Goal: Transaction & Acquisition: Purchase product/service

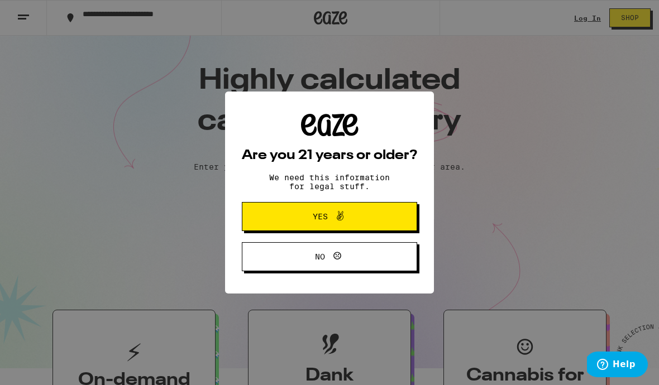
click at [389, 219] on button "Yes" at bounding box center [329, 216] width 175 height 29
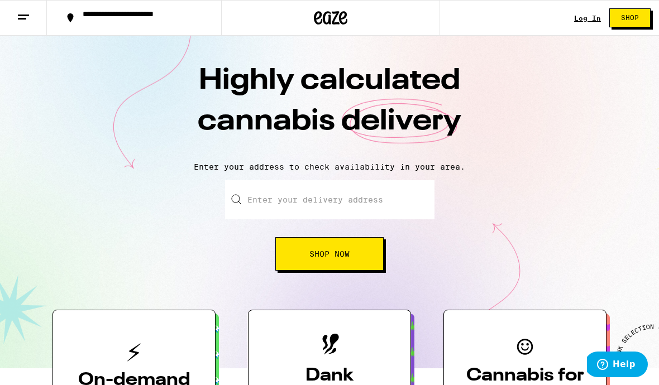
click at [585, 15] on link "Log In" at bounding box center [587, 18] width 27 height 7
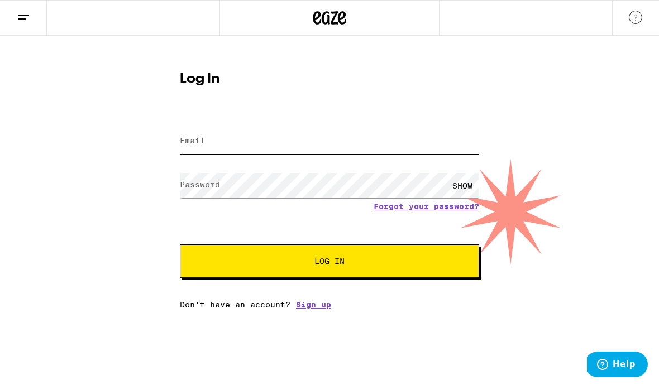
click at [249, 138] on input "Email" at bounding box center [329, 141] width 299 height 25
type input "[EMAIL_ADDRESS][DOMAIN_NAME]"
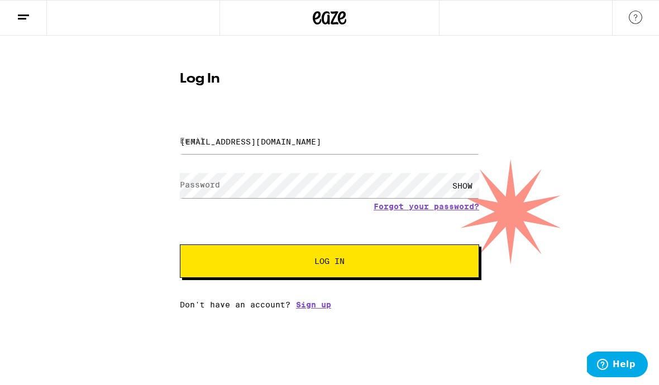
click at [329, 263] on button "Log In" at bounding box center [329, 260] width 299 height 33
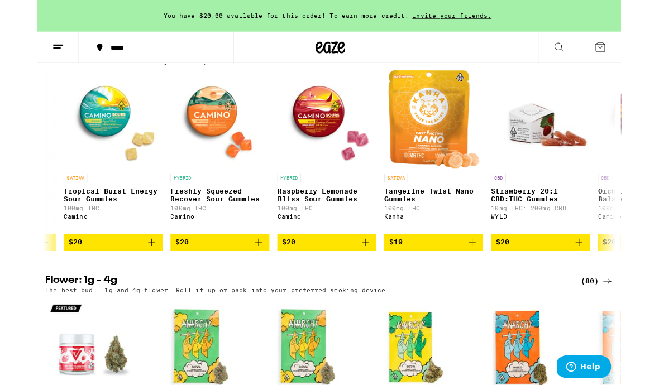
scroll to position [0, 1135]
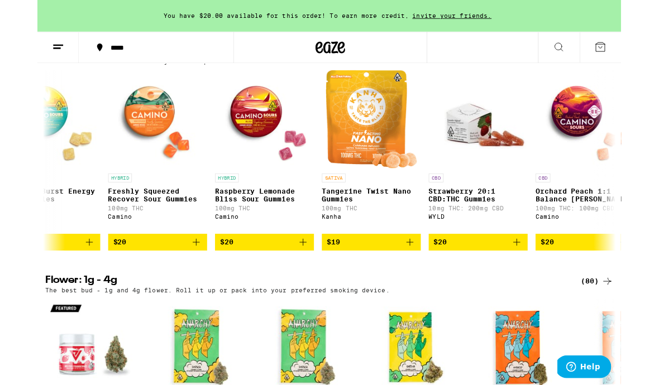
click at [109, 50] on div "*****" at bounding box center [140, 54] width 127 height 8
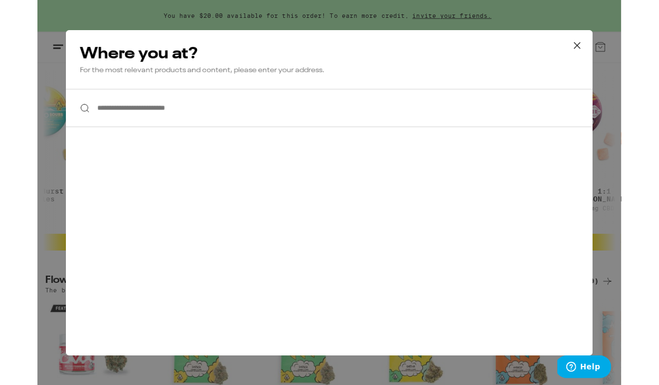
click at [99, 121] on input "**********" at bounding box center [329, 121] width 594 height 43
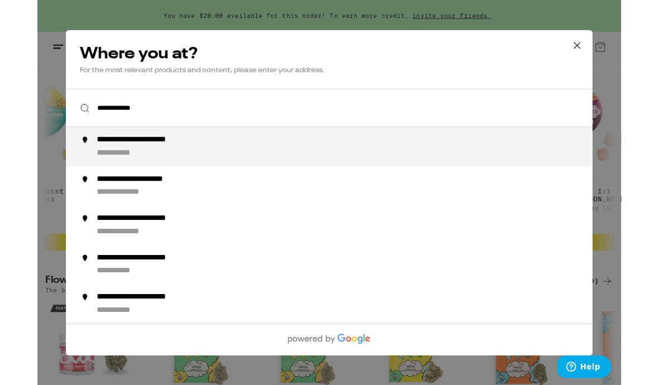
click at [108, 169] on div "**********" at bounding box center [351, 165] width 569 height 27
type input "**********"
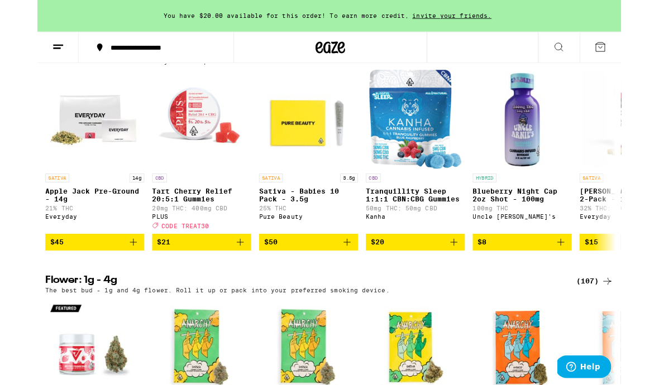
click at [349, 280] on icon "Add to bag" at bounding box center [349, 273] width 13 height 13
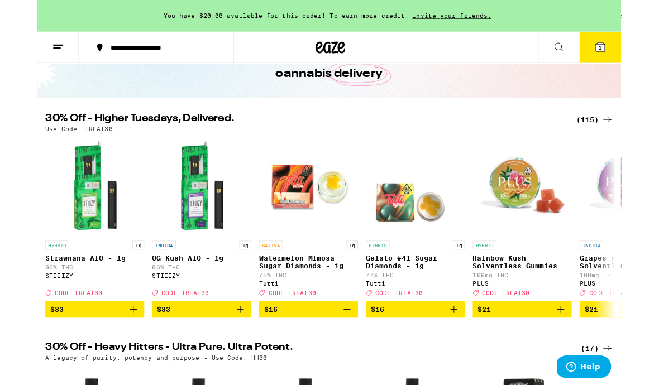
scroll to position [73, 0]
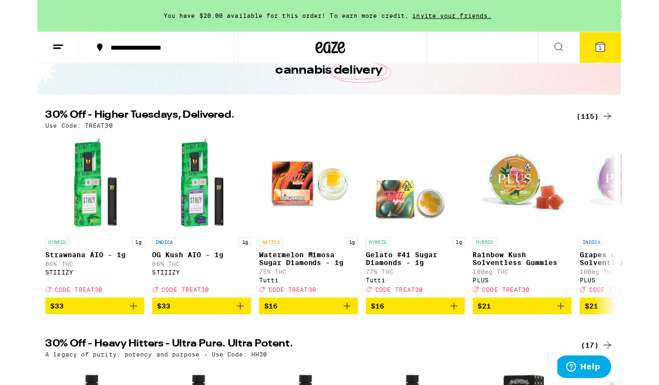
click at [627, 131] on div "(115)" at bounding box center [628, 130] width 41 height 13
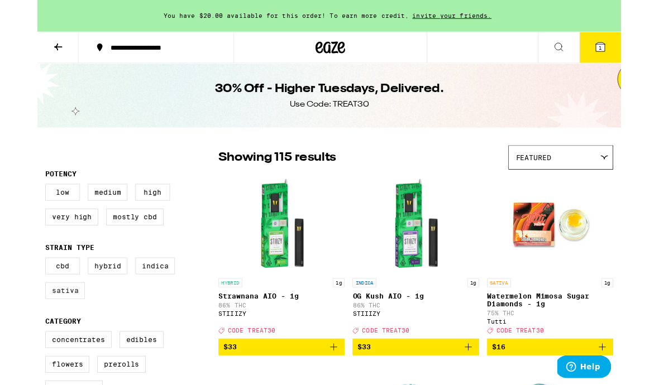
click at [34, 338] on label "Sativa" at bounding box center [31, 328] width 45 height 19
click at [12, 293] on input "Sativa" at bounding box center [11, 292] width 1 height 1
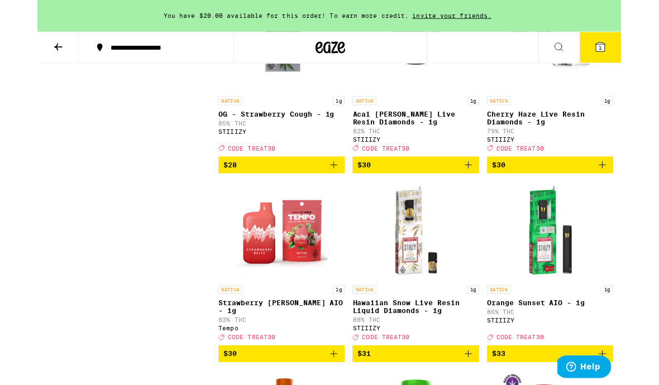
scroll to position [1526, 0]
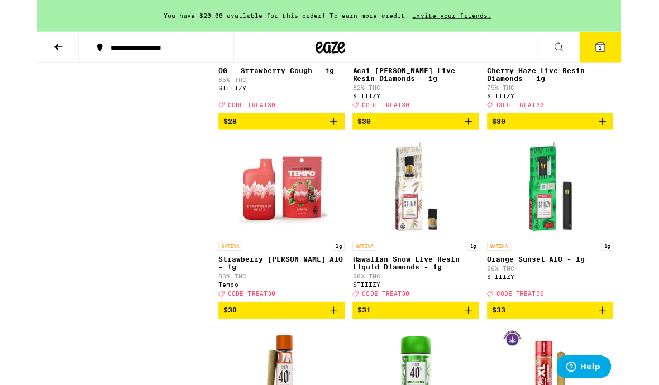
checkbox input "false"
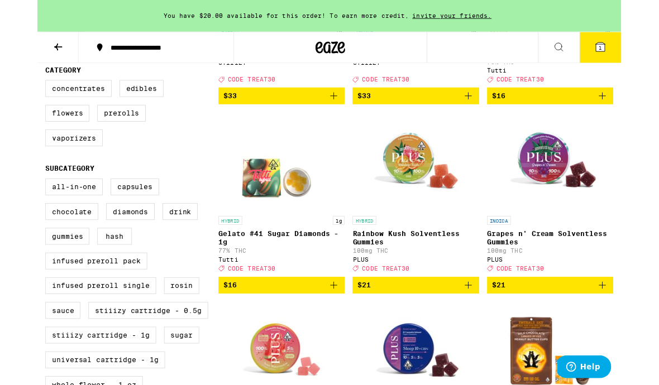
scroll to position [285, 0]
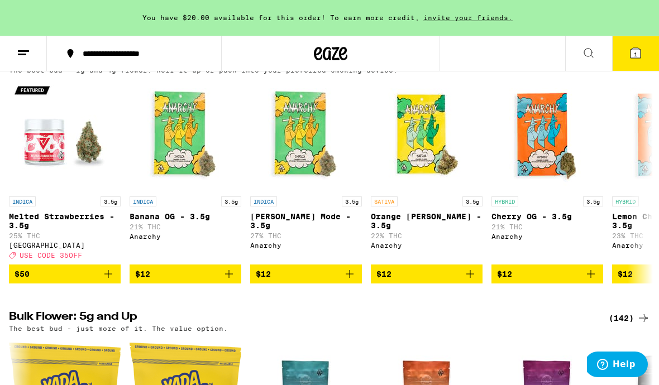
scroll to position [1174, 0]
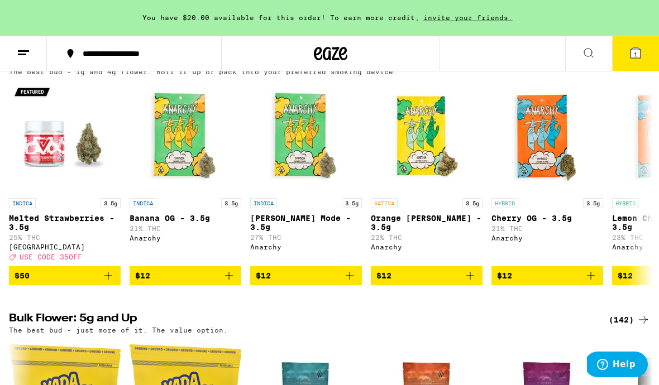
click at [622, 68] on div "(107)" at bounding box center [628, 61] width 41 height 13
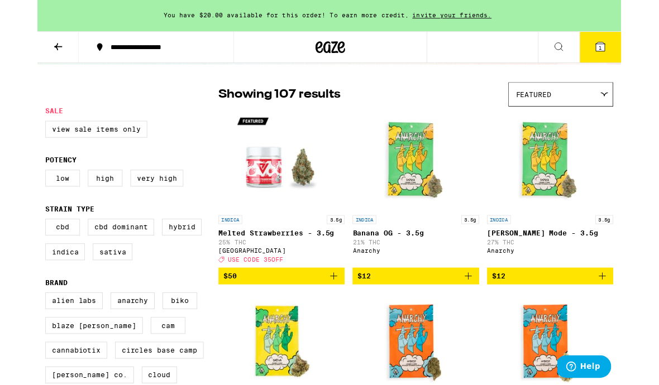
scroll to position [71, 0]
click at [89, 292] on label "Sativa" at bounding box center [85, 284] width 45 height 19
click at [12, 249] on input "Sativa" at bounding box center [11, 248] width 1 height 1
checkbox input "true"
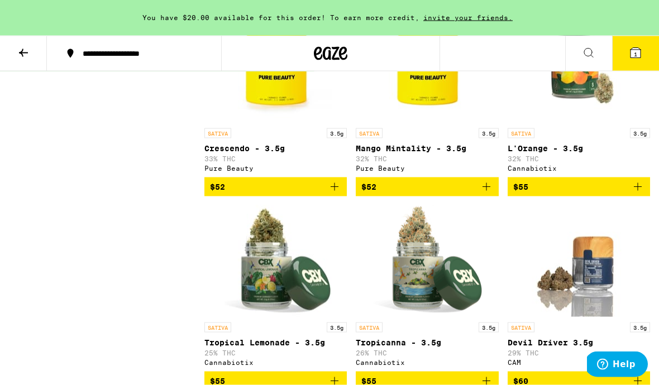
scroll to position [2172, 0]
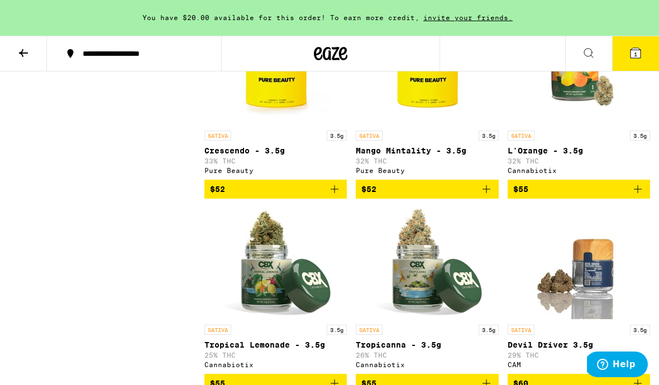
click at [334, 196] on icon "Add to bag" at bounding box center [334, 189] width 13 height 13
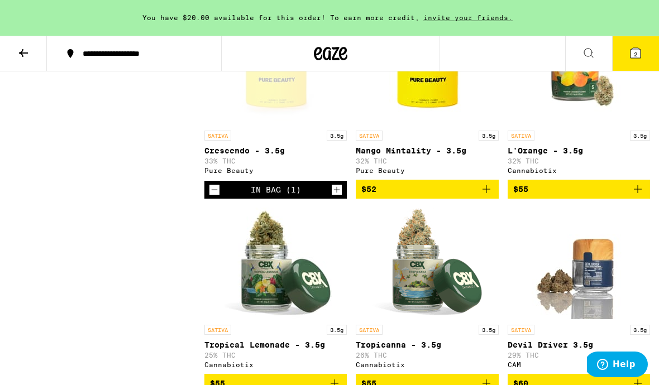
click at [637, 50] on icon at bounding box center [635, 53] width 10 height 10
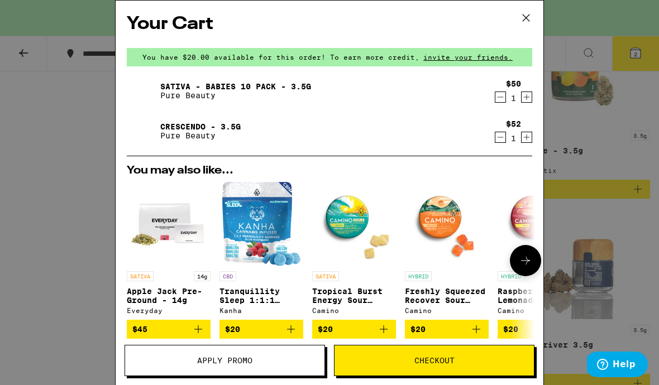
click at [498, 140] on icon "Decrement" at bounding box center [500, 137] width 10 height 13
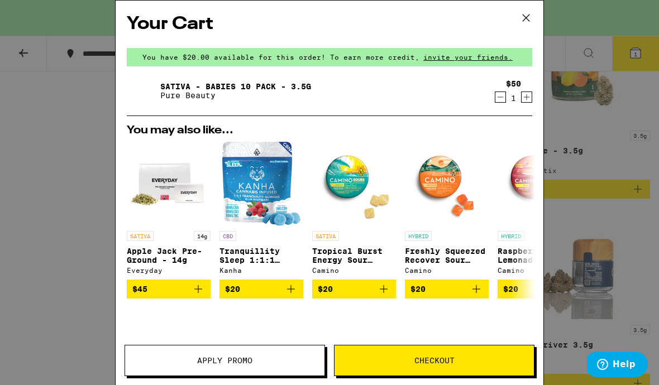
click at [529, 10] on icon at bounding box center [525, 17] width 17 height 17
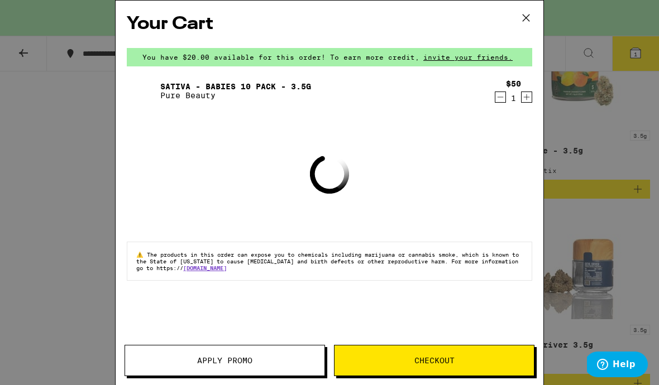
click at [535, 18] on button at bounding box center [526, 19] width 35 height 36
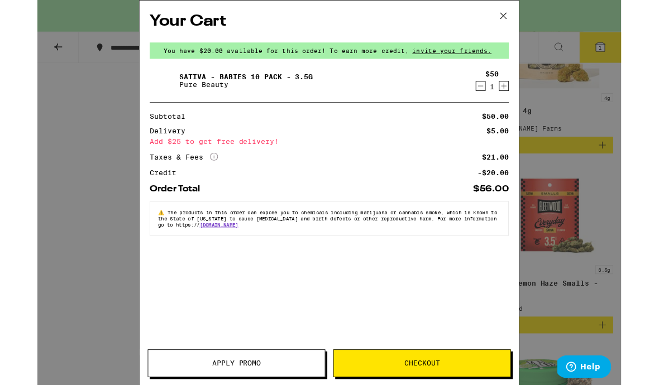
scroll to position [2172, 0]
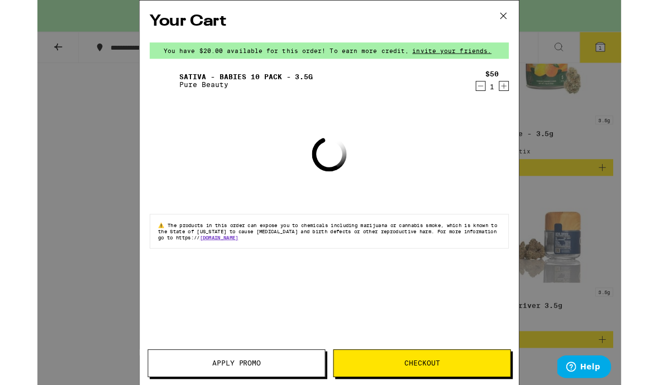
click at [526, 17] on icon at bounding box center [525, 17] width 17 height 17
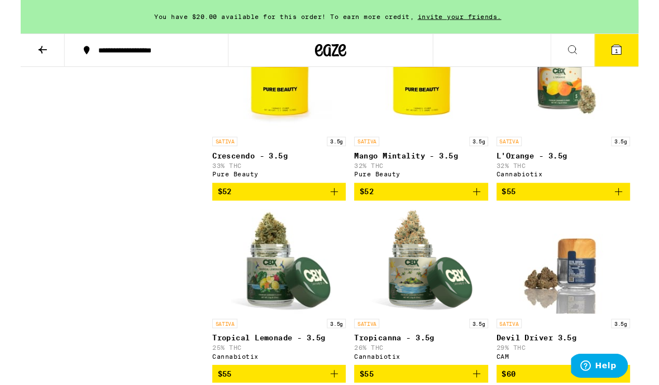
scroll to position [2061, 0]
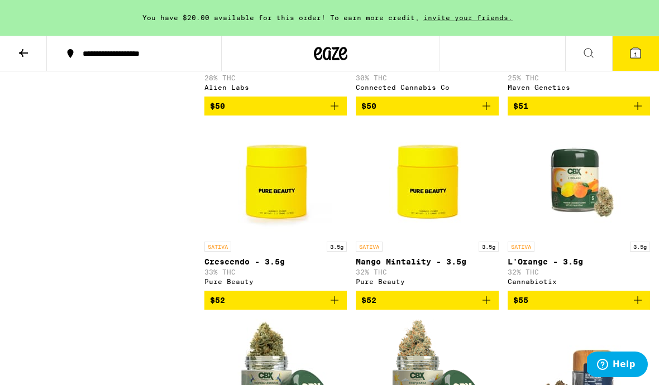
click at [26, 55] on icon at bounding box center [23, 52] width 13 height 13
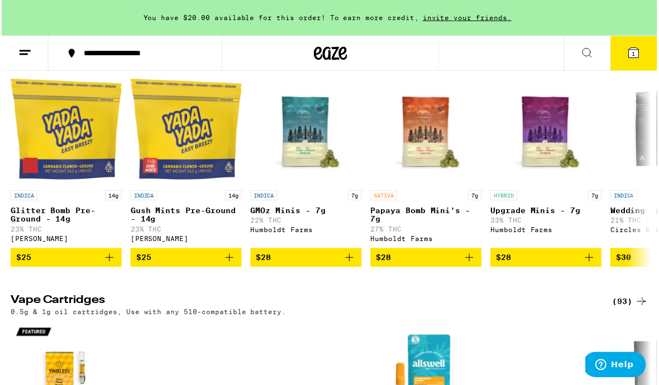
scroll to position [1442, 0]
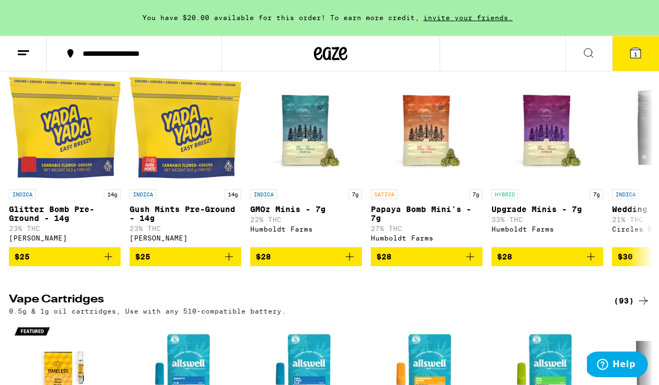
click at [623, 59] on div "(142)" at bounding box center [628, 52] width 41 height 13
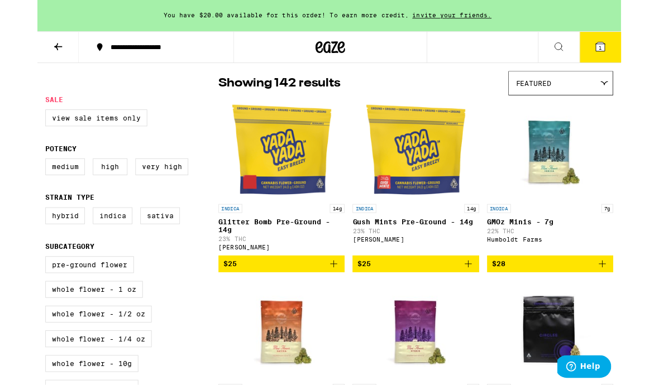
scroll to position [84, 0]
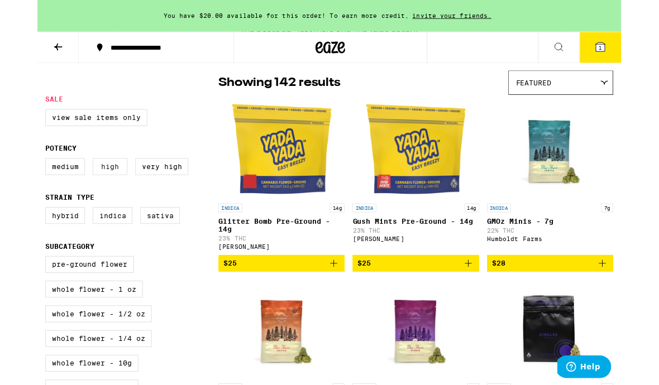
click at [83, 193] on label "High" at bounding box center [82, 188] width 39 height 19
click at [12, 181] on input "High" at bounding box center [11, 180] width 1 height 1
checkbox input "true"
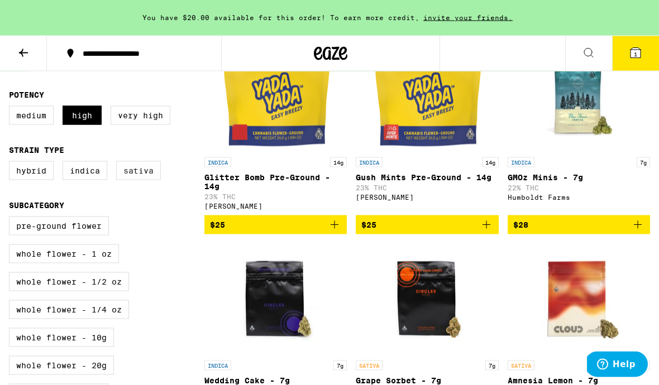
scroll to position [157, 0]
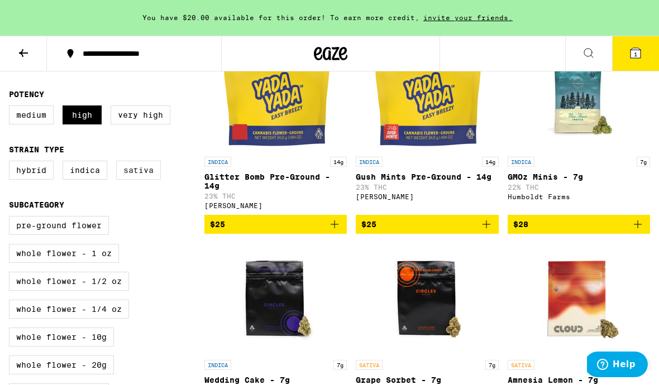
click at [137, 178] on label "Sativa" at bounding box center [138, 170] width 45 height 19
click at [12, 163] on input "Sativa" at bounding box center [11, 162] width 1 height 1
checkbox input "true"
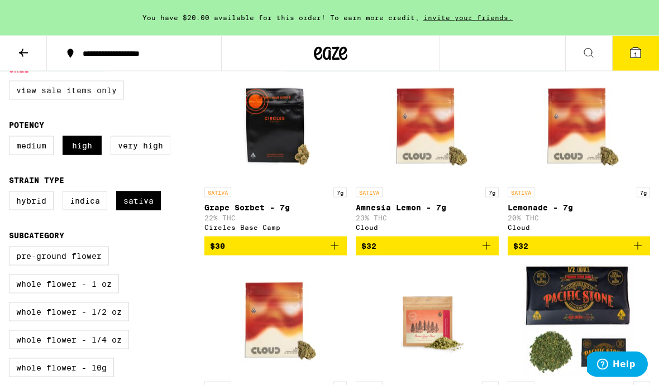
scroll to position [127, 0]
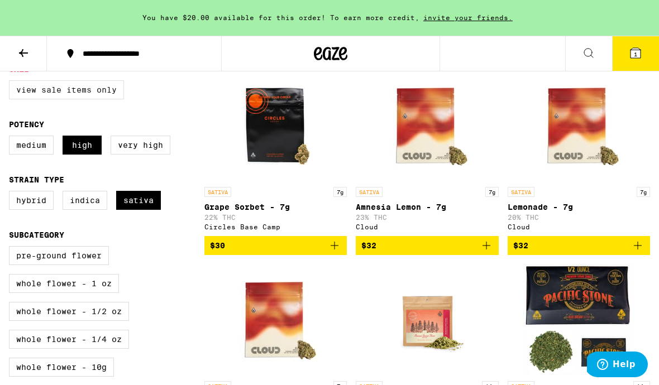
click at [47, 94] on label "View Sale Items Only" at bounding box center [66, 89] width 115 height 19
click at [12, 83] on input "View Sale Items Only" at bounding box center [11, 82] width 1 height 1
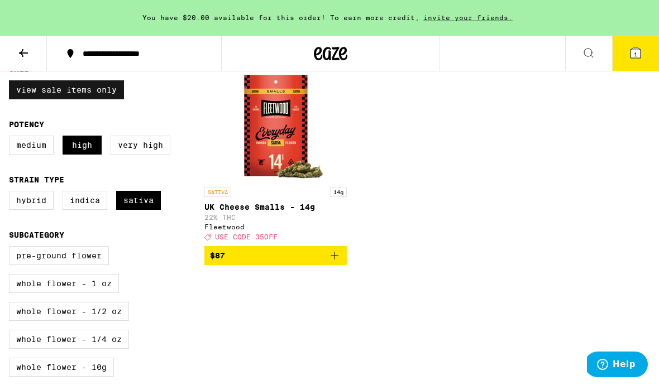
click at [40, 89] on label "View Sale Items Only" at bounding box center [66, 89] width 115 height 19
click at [12, 83] on input "View Sale Items Only" at bounding box center [11, 82] width 1 height 1
checkbox input "false"
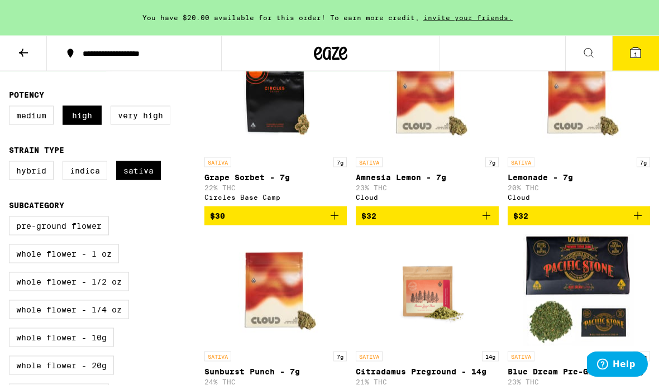
scroll to position [30, 0]
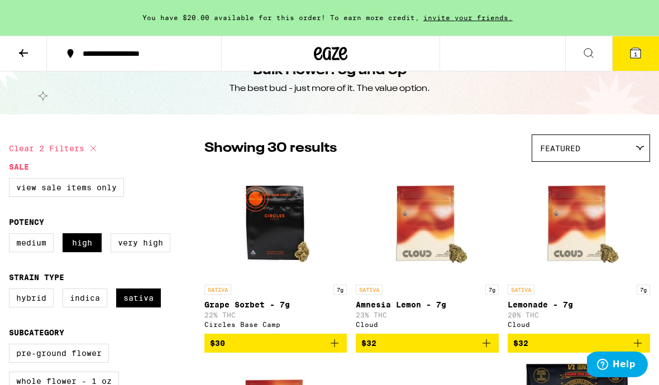
click at [25, 50] on icon at bounding box center [23, 52] width 13 height 13
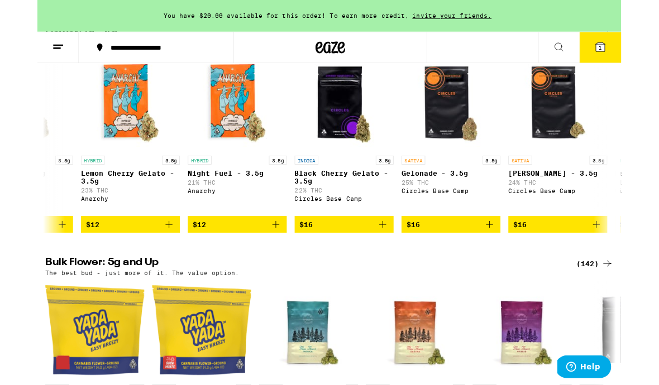
scroll to position [0, 563]
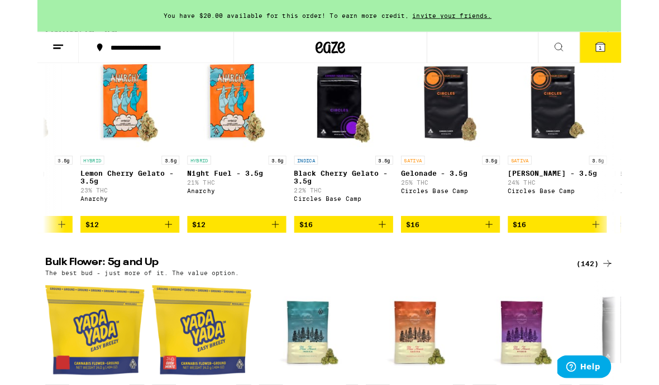
click at [626, 53] on div "The best bud - 1g and 4g flower. Roll it up or pack into your preferred smoking…" at bounding box center [329, 49] width 641 height 7
click at [626, 46] on div "(107)" at bounding box center [628, 38] width 41 height 13
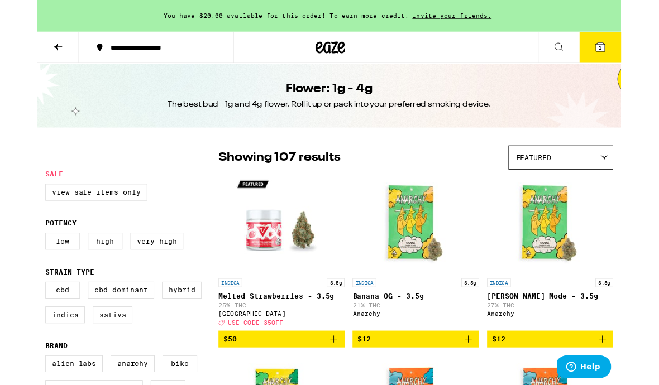
click at [81, 282] on label "High" at bounding box center [76, 272] width 39 height 19
click at [12, 265] on input "High" at bounding box center [11, 265] width 1 height 1
checkbox input "true"
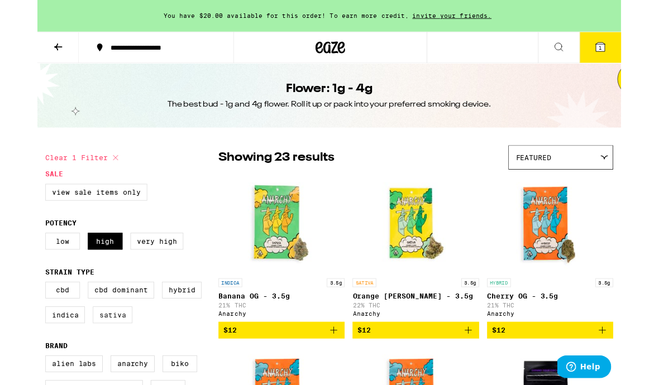
click at [89, 365] on label "Sativa" at bounding box center [85, 355] width 45 height 19
click at [12, 320] on input "Sativa" at bounding box center [11, 320] width 1 height 1
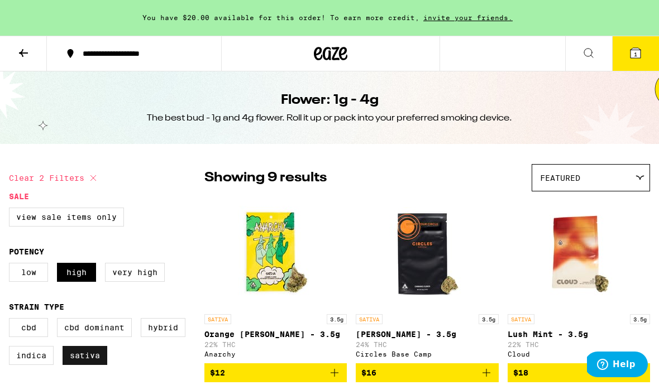
checkbox input "false"
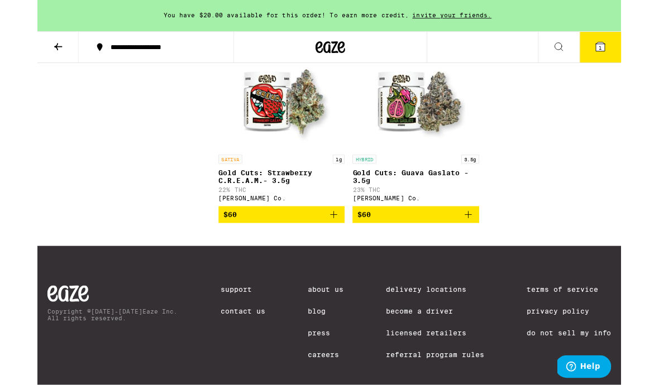
scroll to position [1572, 0]
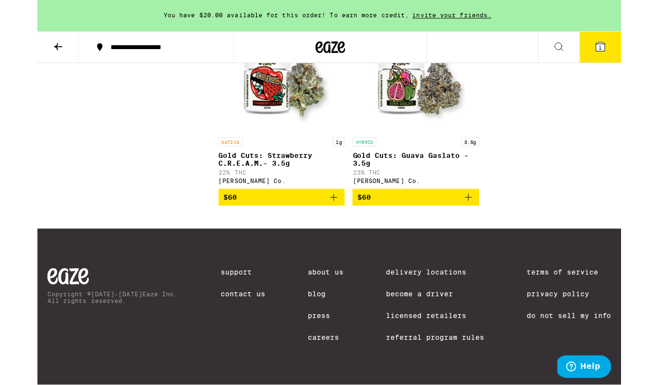
checkbox input "false"
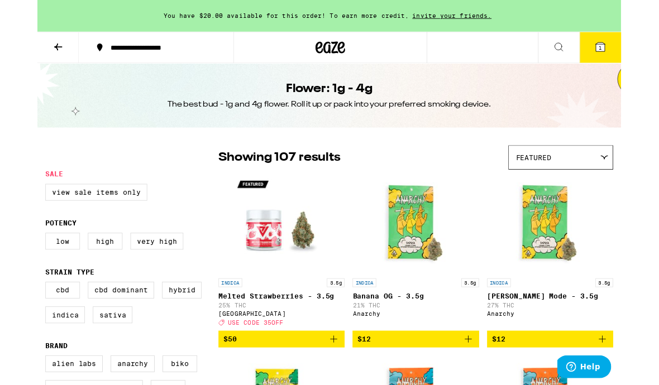
click at [25, 57] on icon at bounding box center [23, 52] width 13 height 13
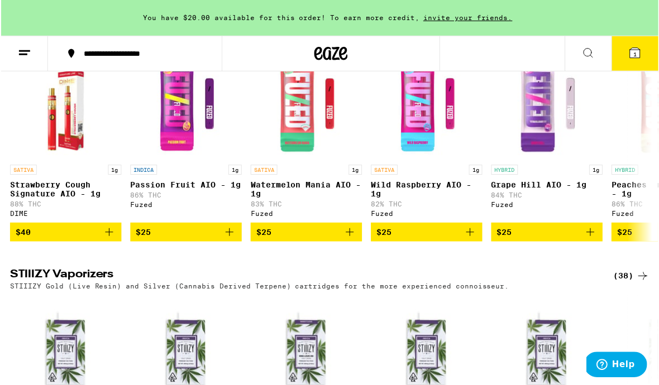
scroll to position [1963, 0]
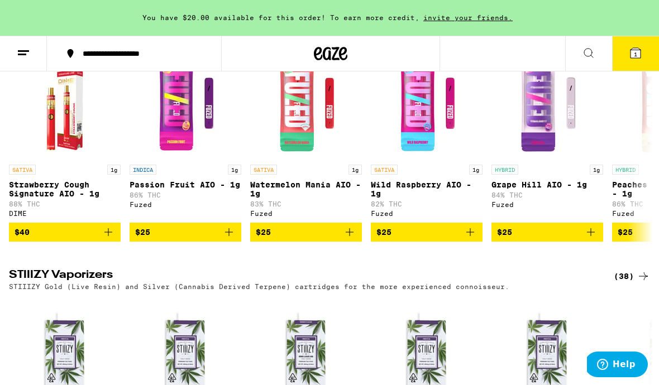
click at [580, 52] on button at bounding box center [588, 53] width 47 height 35
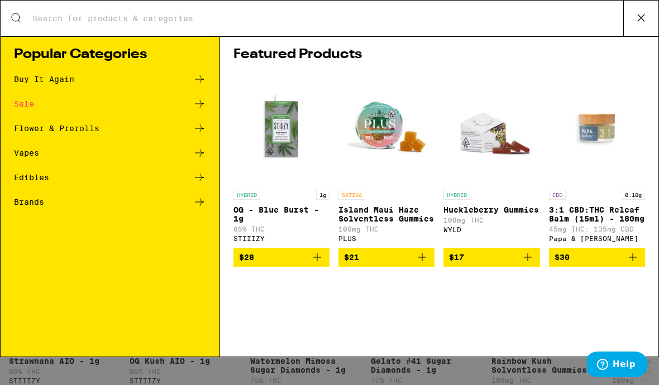
scroll to position [0, 0]
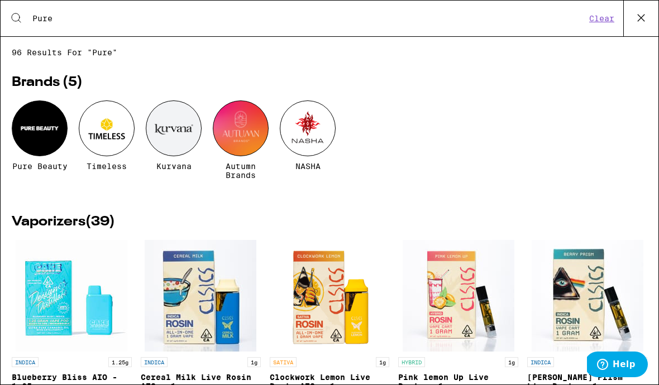
type input "Pure"
click at [39, 128] on div at bounding box center [40, 128] width 56 height 56
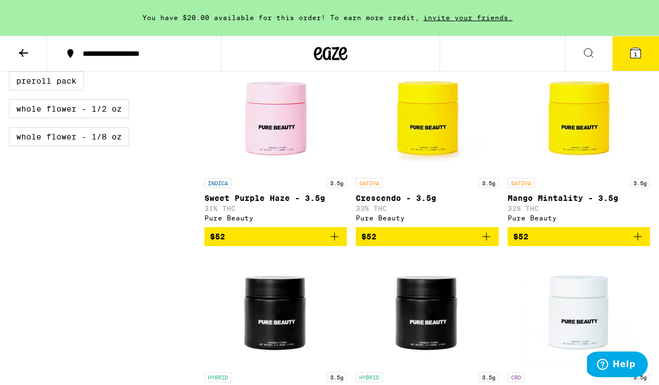
scroll to position [452, 0]
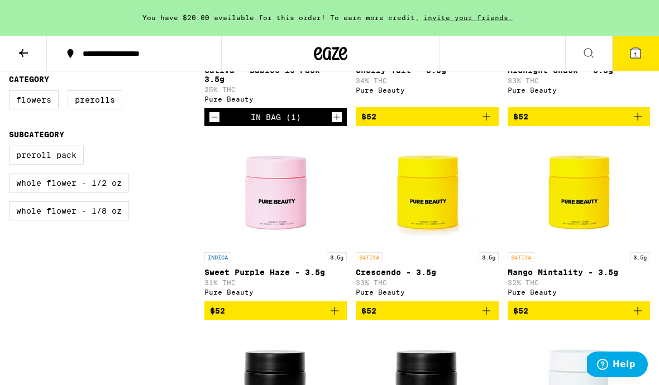
click at [485, 318] on icon "Add to bag" at bounding box center [485, 310] width 13 height 13
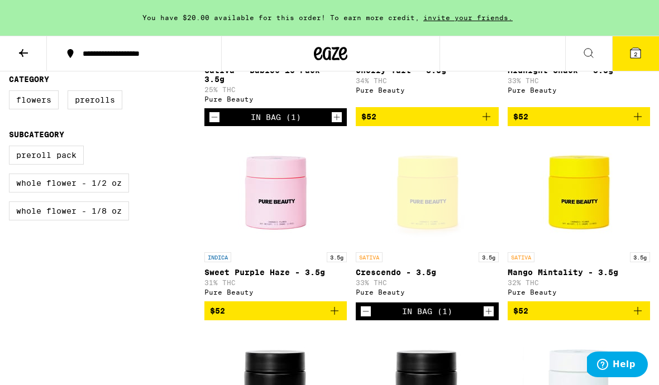
click at [641, 51] on icon at bounding box center [635, 52] width 13 height 13
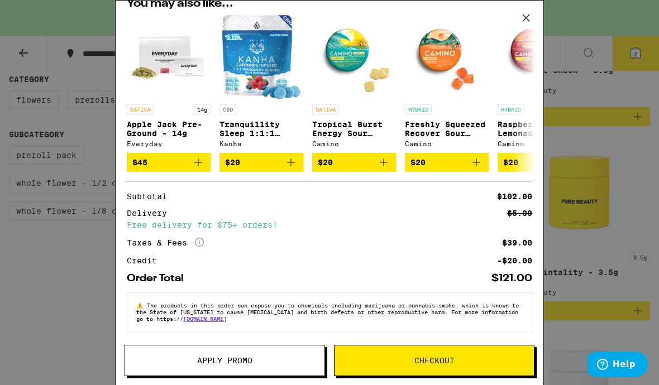
scroll to position [179, 0]
click at [402, 357] on span "Checkout" at bounding box center [433, 361] width 199 height 8
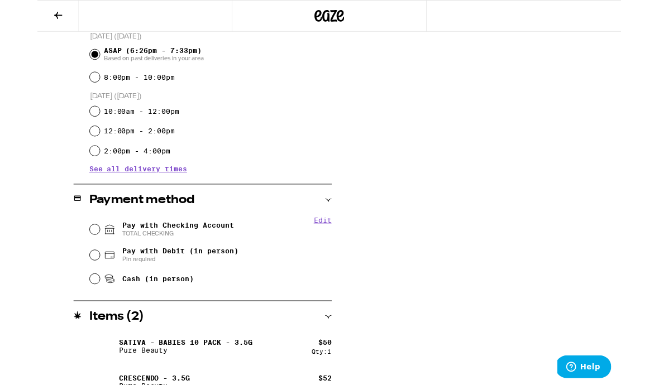
scroll to position [318, 0]
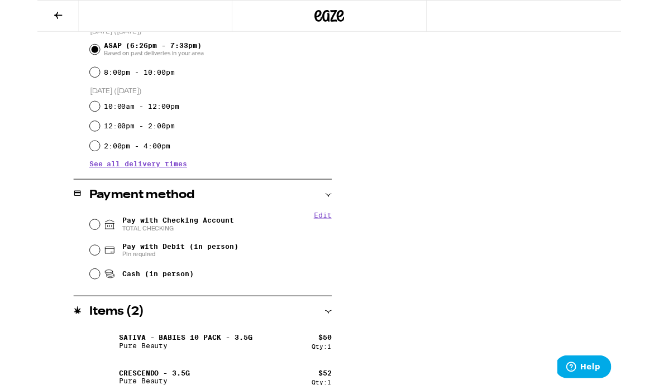
click at [65, 256] on input "Pay with Checking Account TOTAL CHECKING" at bounding box center [64, 253] width 11 height 11
radio input "true"
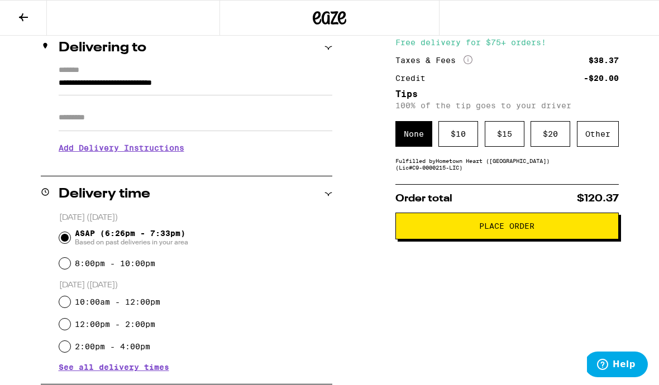
scroll to position [122, 0]
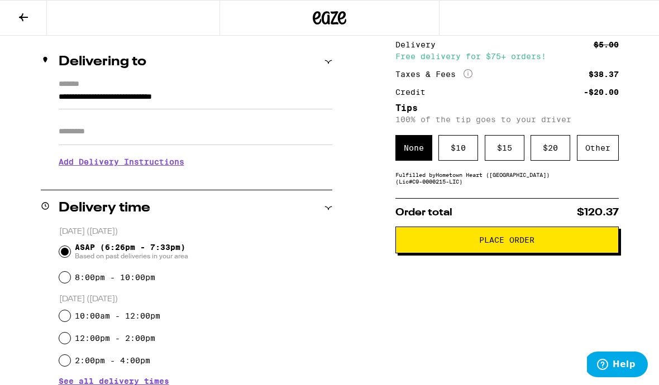
click at [78, 135] on input "Apt/Suite" at bounding box center [196, 131] width 274 height 27
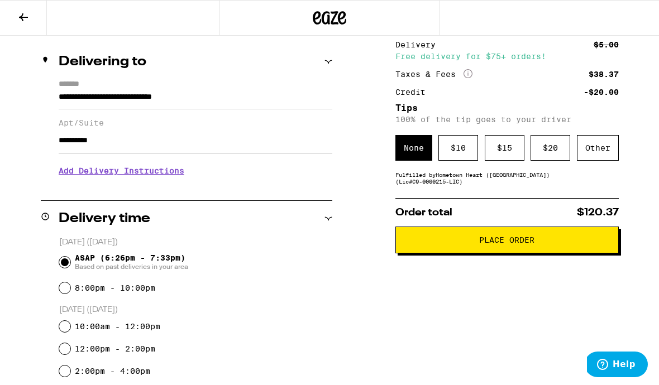
type input "**********"
click at [95, 176] on h3 "Add Delivery Instructions" at bounding box center [196, 171] width 274 height 26
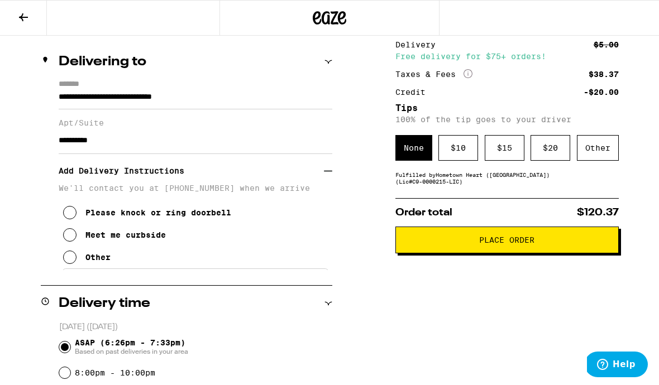
click at [74, 219] on icon at bounding box center [69, 212] width 13 height 13
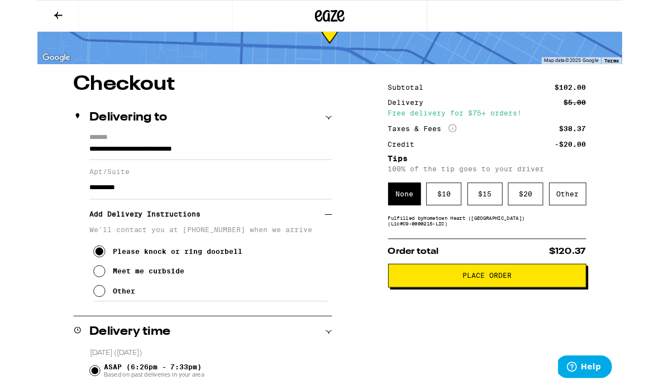
scroll to position [51, 0]
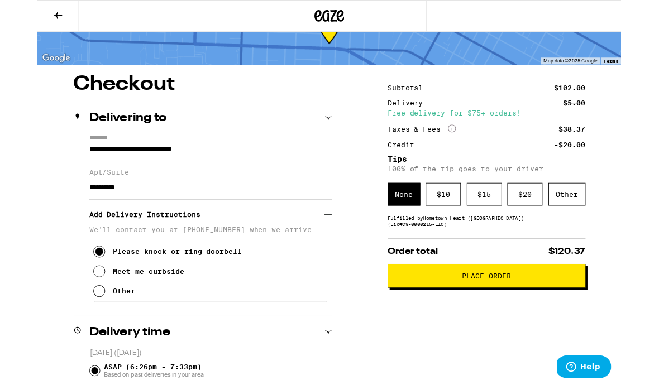
click at [494, 315] on span "Place Order" at bounding box center [506, 312] width 55 height 8
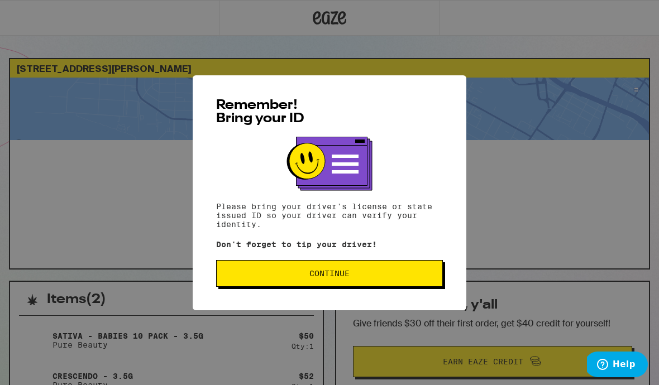
click at [362, 273] on span "Continue" at bounding box center [330, 274] width 208 height 8
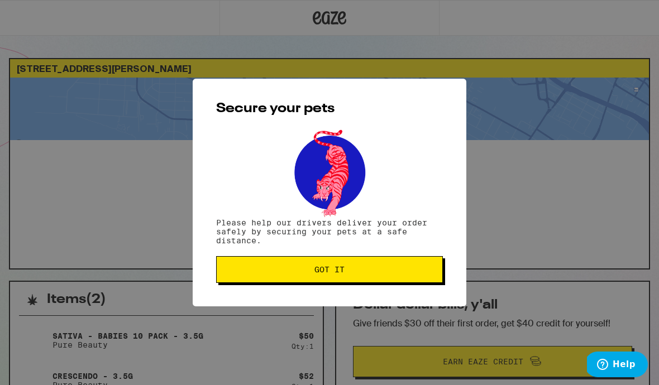
click at [344, 268] on span "Got it" at bounding box center [329, 270] width 30 height 8
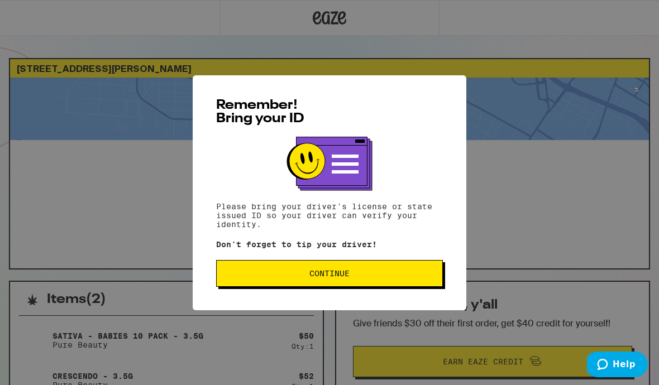
click at [395, 275] on span "Continue" at bounding box center [330, 274] width 208 height 8
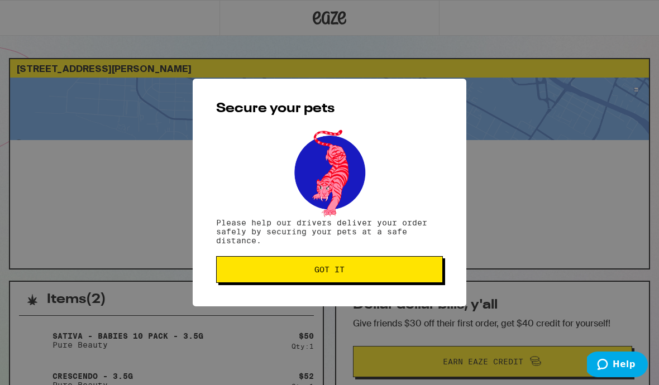
click at [403, 265] on button "Got it" at bounding box center [329, 269] width 227 height 27
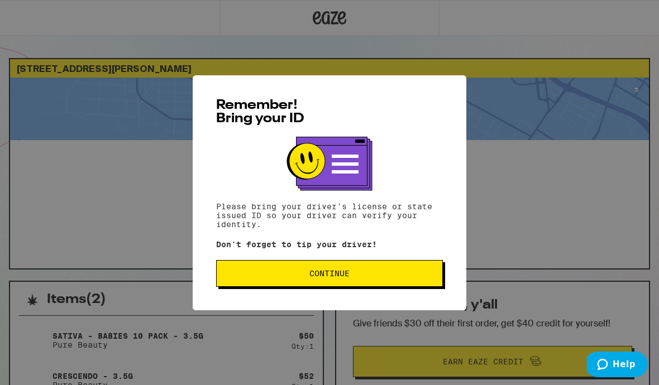
click at [381, 277] on span "Continue" at bounding box center [330, 274] width 208 height 8
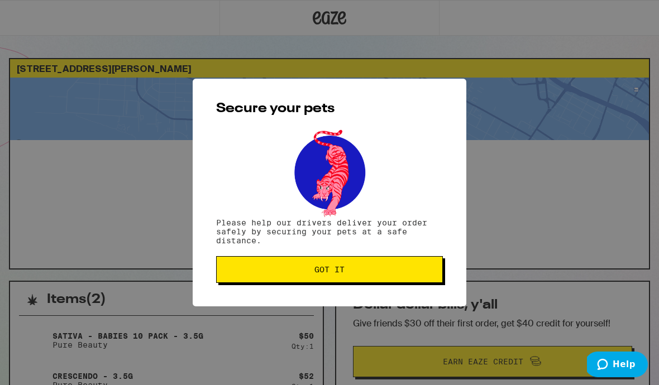
click at [392, 283] on button "Got it" at bounding box center [329, 269] width 227 height 27
